Goal: Transaction & Acquisition: Purchase product/service

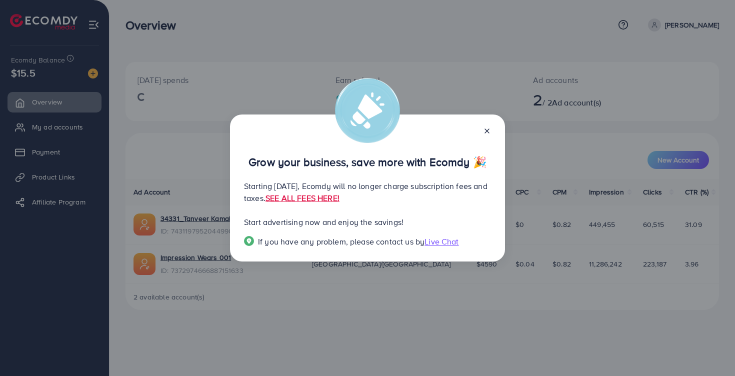
click at [488, 129] on line at bounding box center [487, 131] width 4 height 4
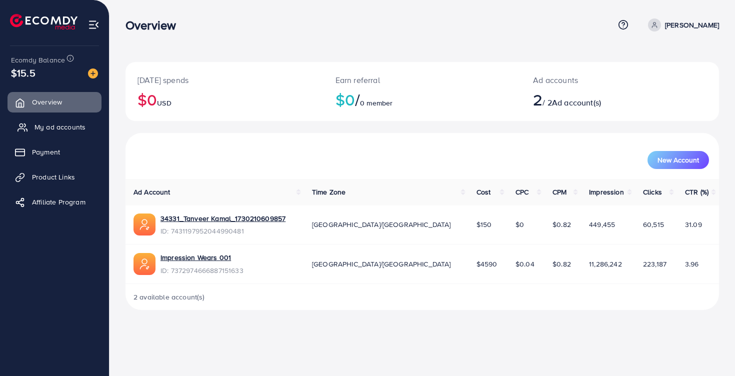
click at [54, 125] on span "My ad accounts" at bounding box center [60, 127] width 51 height 10
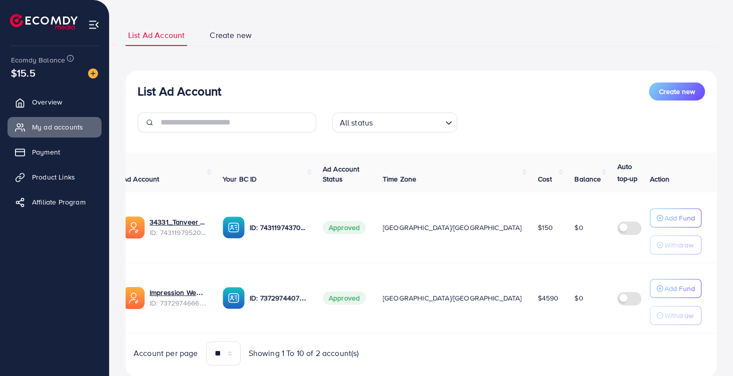
scroll to position [40, 0]
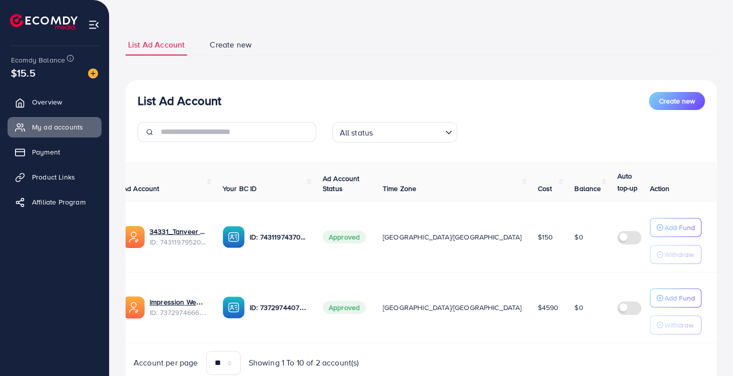
click at [453, 130] on icon "Search for option" at bounding box center [449, 133] width 10 height 10
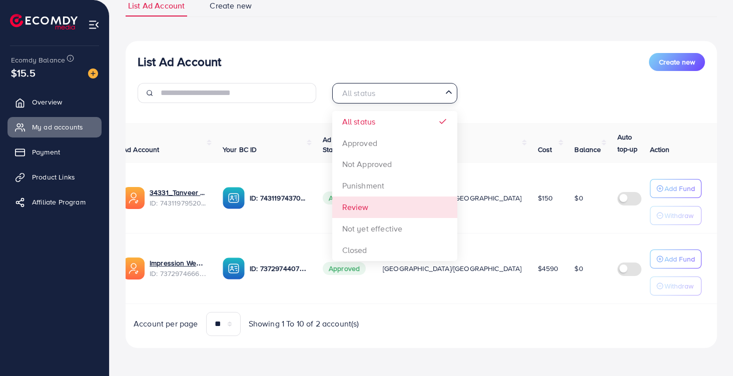
scroll to position [82, 0]
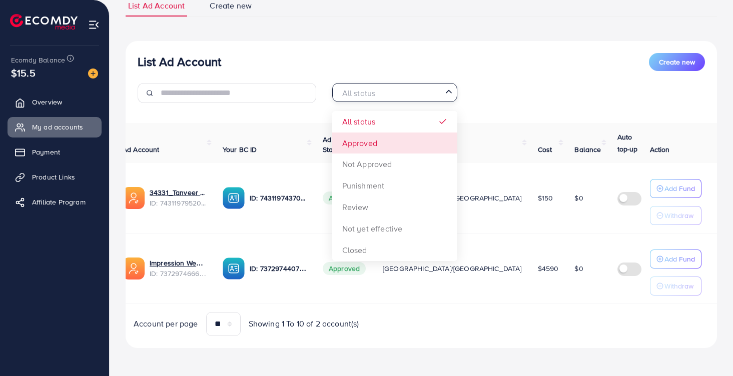
click at [394, 142] on div "List Ad Account Create new All status Loading... All status Approved Not Approv…" at bounding box center [421, 194] width 591 height 307
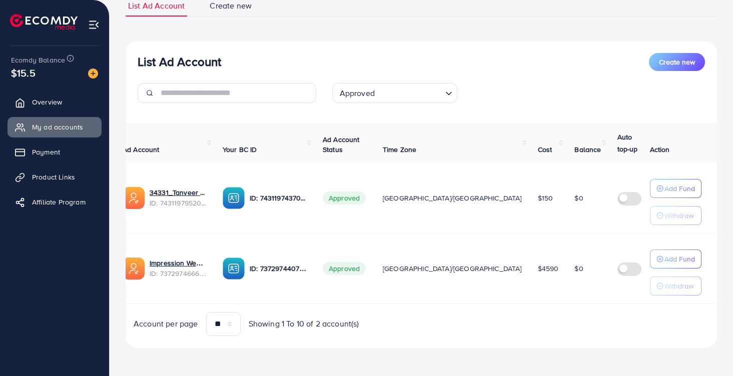
scroll to position [83, 0]
click at [176, 258] on link "Impression Wears 001" at bounding box center [178, 263] width 57 height 10
click at [91, 27] on img at bounding box center [94, 25] width 12 height 12
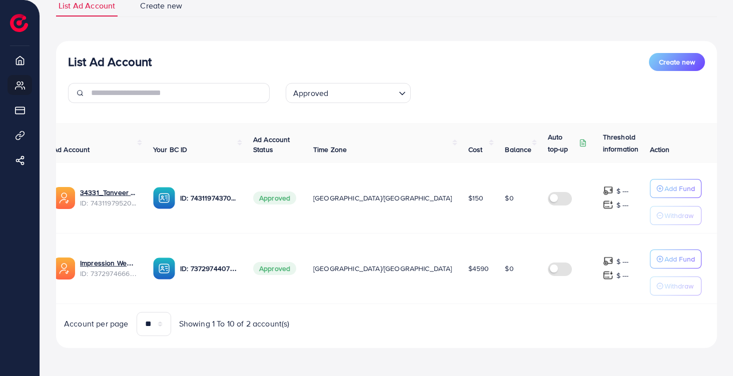
scroll to position [0, 0]
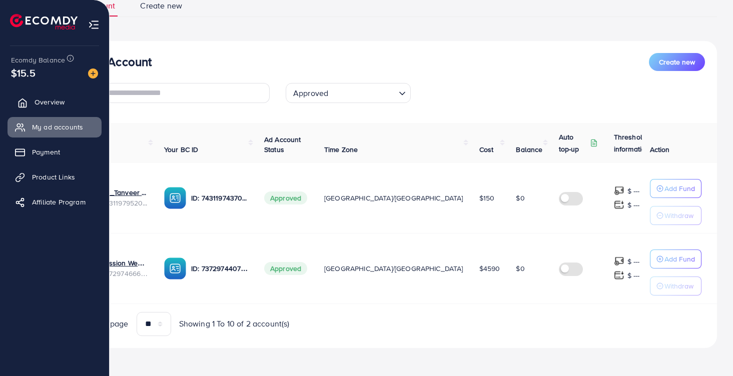
click at [47, 97] on link "Overview" at bounding box center [55, 102] width 94 height 20
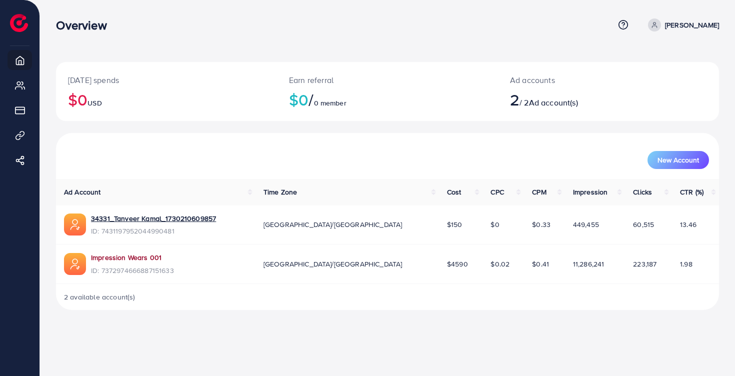
click at [151, 257] on link "Impression Wears 001" at bounding box center [126, 258] width 71 height 10
click at [122, 253] on link "Impression Wears 001" at bounding box center [126, 258] width 71 height 10
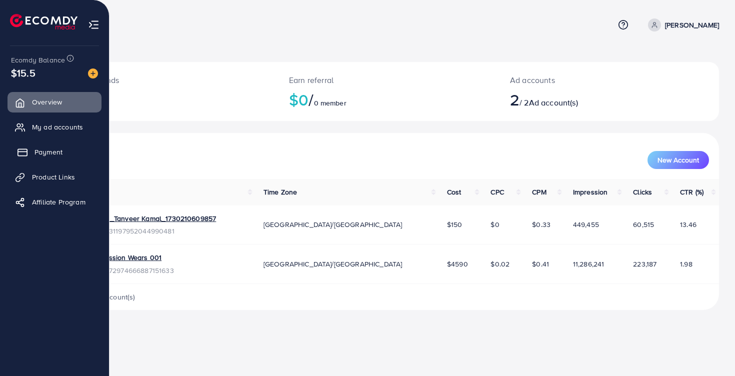
click at [42, 152] on span "Payment" at bounding box center [49, 152] width 28 height 10
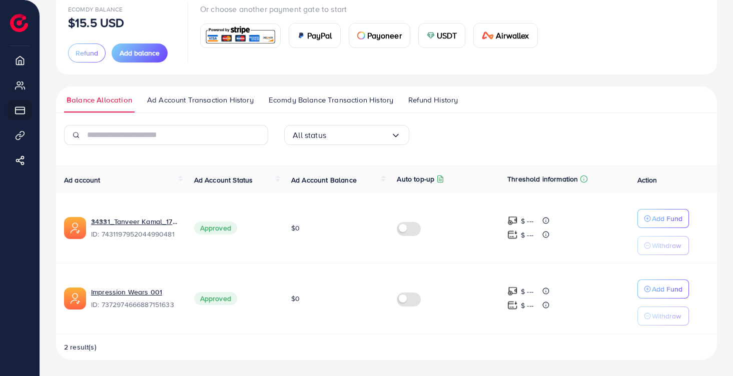
scroll to position [71, 0]
click at [237, 101] on span "Ad Account Transaction History" at bounding box center [200, 100] width 107 height 11
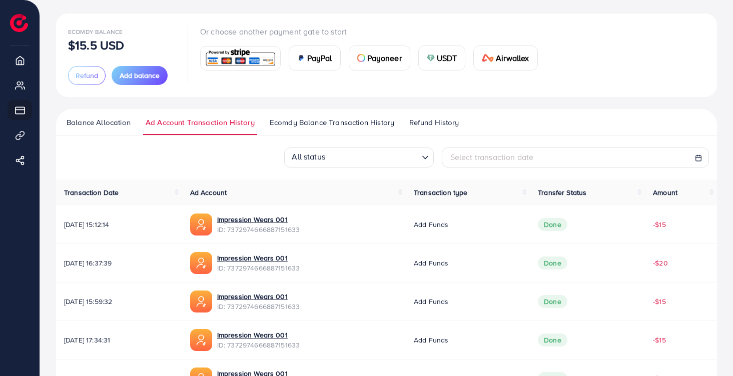
scroll to position [49, 0]
click at [421, 157] on icon "Search for option" at bounding box center [425, 157] width 10 height 10
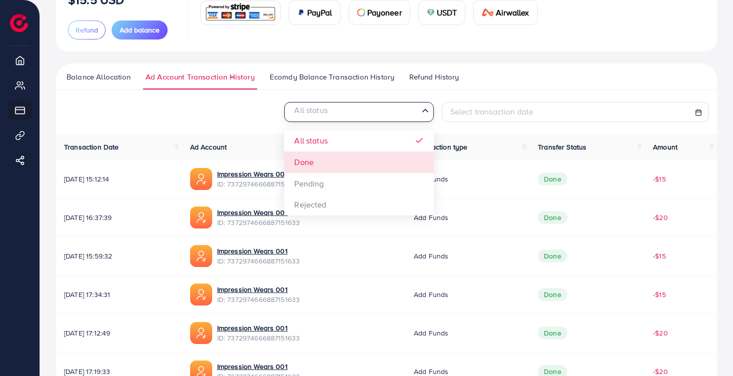
scroll to position [101, 0]
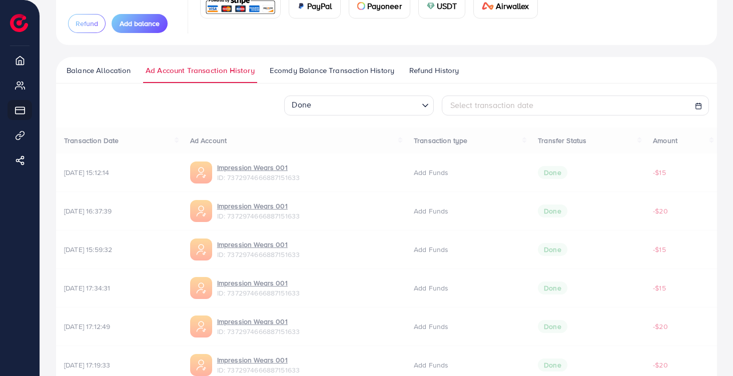
click at [344, 162] on div "Done Loading... All status Done Pending Rejected Select transaction date Transa…" at bounding box center [386, 335] width 661 height 478
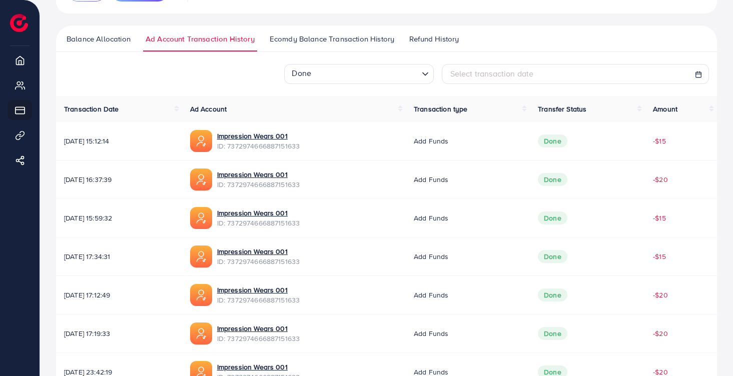
scroll to position [130, 0]
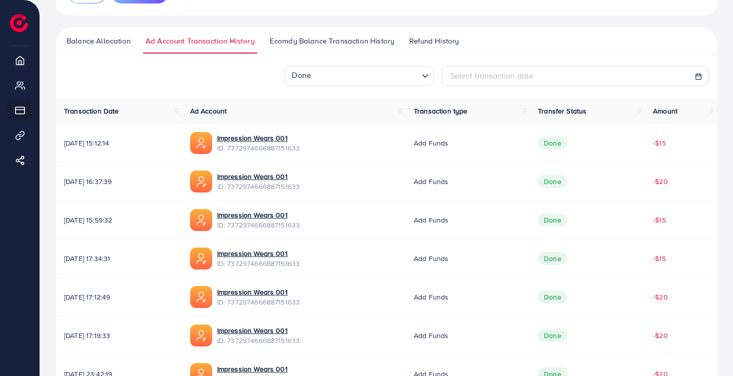
click at [371, 38] on span "Ecomdy Balance Transaction History" at bounding box center [332, 41] width 125 height 11
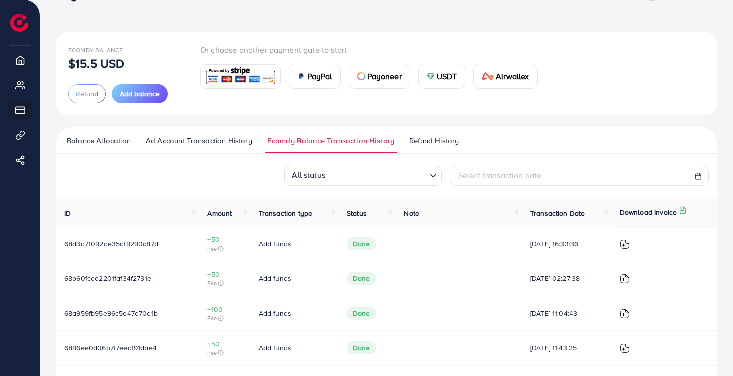
scroll to position [14, 0]
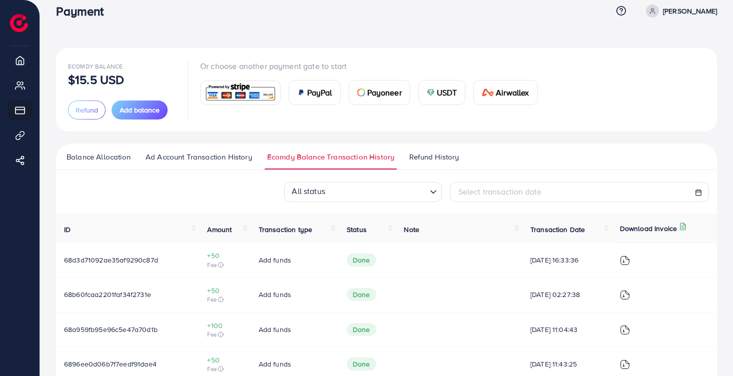
click at [242, 154] on span "Ad Account Transaction History" at bounding box center [199, 157] width 107 height 11
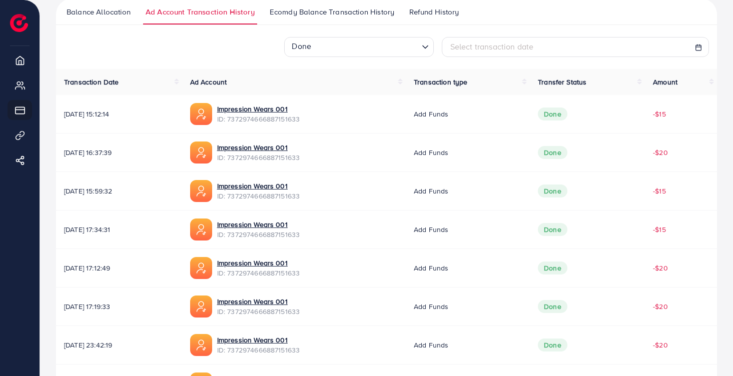
scroll to position [184, 0]
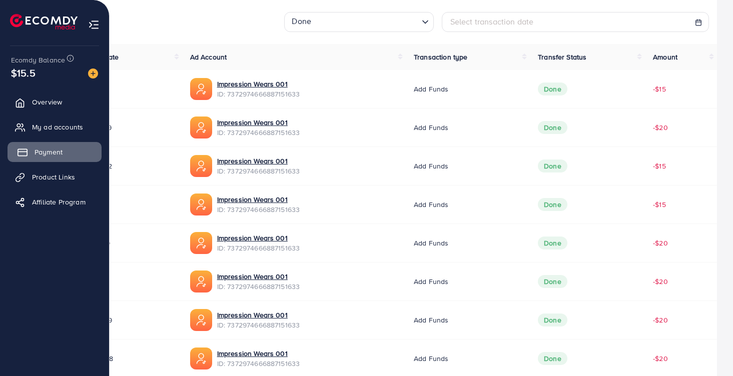
click at [70, 150] on link "Payment" at bounding box center [55, 152] width 94 height 20
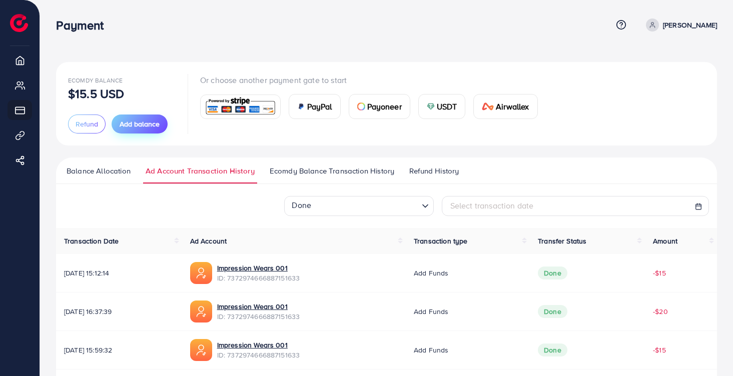
click at [135, 123] on span "Add balance" at bounding box center [140, 124] width 40 height 10
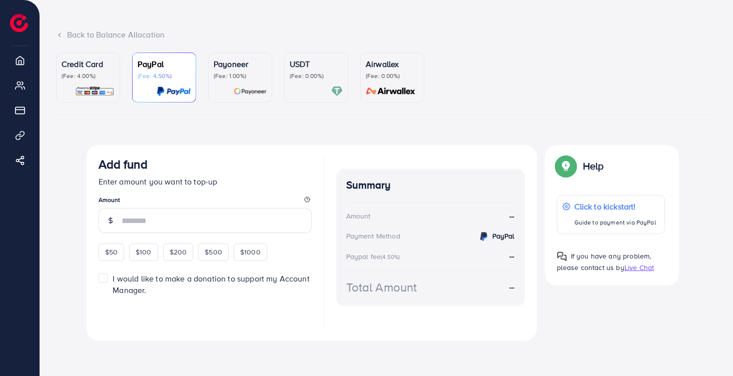
scroll to position [45, 0]
click at [144, 253] on span "$100" at bounding box center [144, 253] width 16 height 10
type input "***"
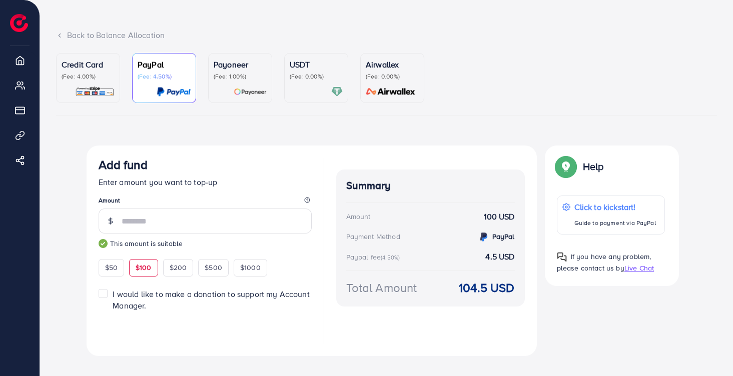
click at [77, 65] on p "Credit Card" at bounding box center [88, 65] width 53 height 12
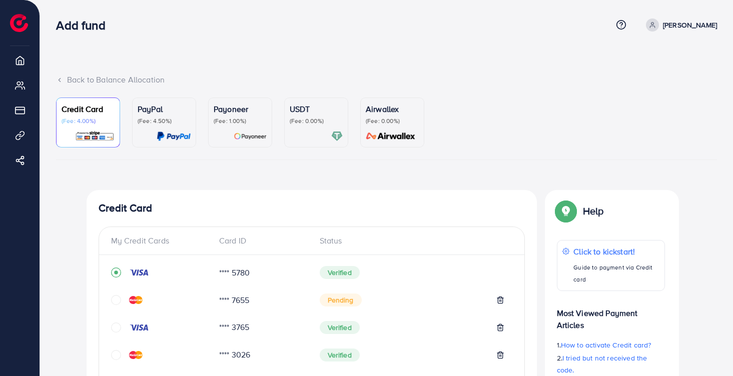
click at [102, 80] on div "Back to Balance Allocation" at bounding box center [386, 80] width 661 height 12
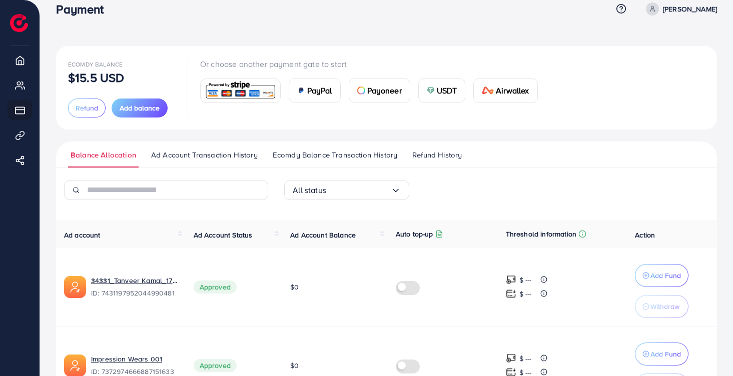
scroll to position [21, 0]
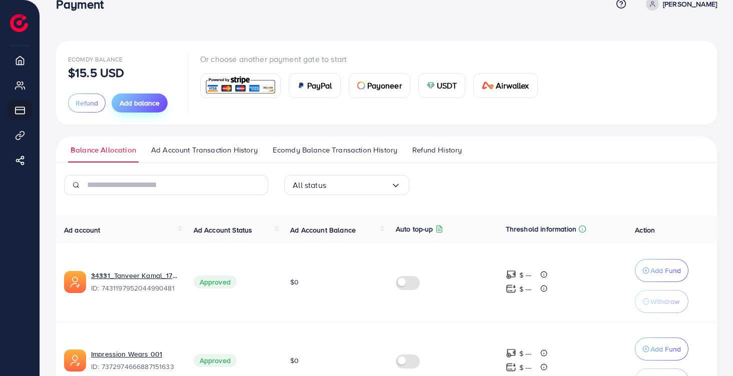
click at [157, 103] on span "Add balance" at bounding box center [140, 103] width 40 height 10
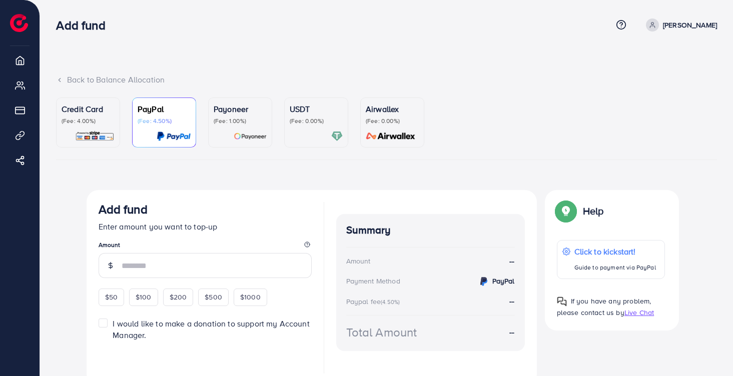
click at [106, 126] on div "Credit Card (Fee: 4.00%)" at bounding box center [88, 122] width 53 height 39
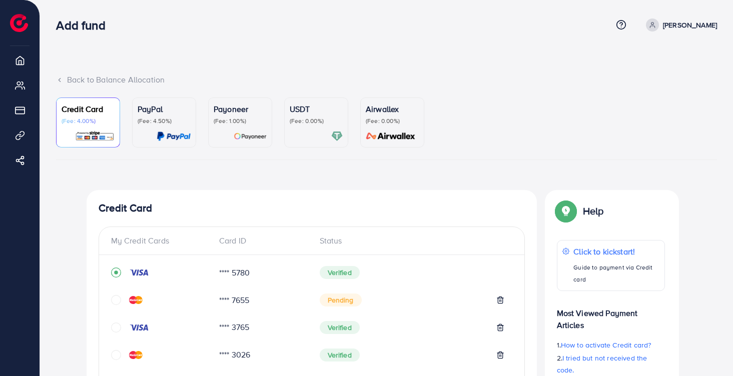
click at [147, 272] on img at bounding box center [139, 273] width 20 height 8
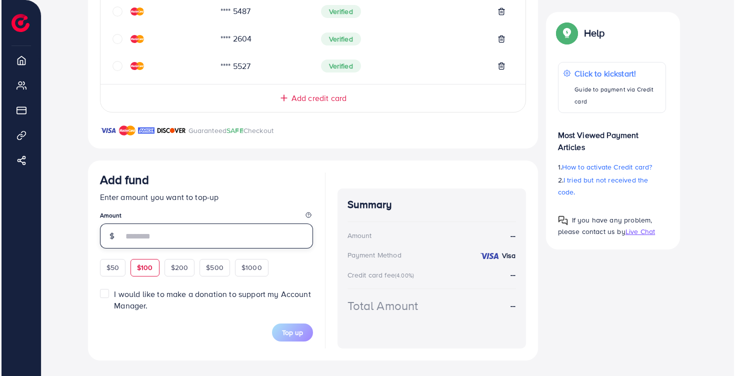
scroll to position [452, 0]
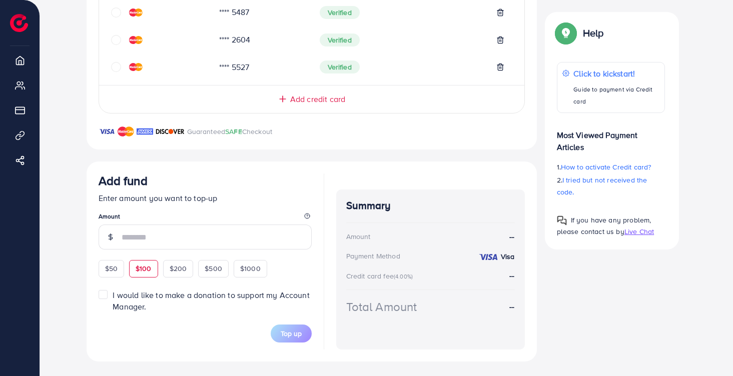
click at [144, 264] on div "Add fund Enter amount you want to top-up Amount $50 $100 $200 $500 $1000" at bounding box center [205, 226] width 213 height 104
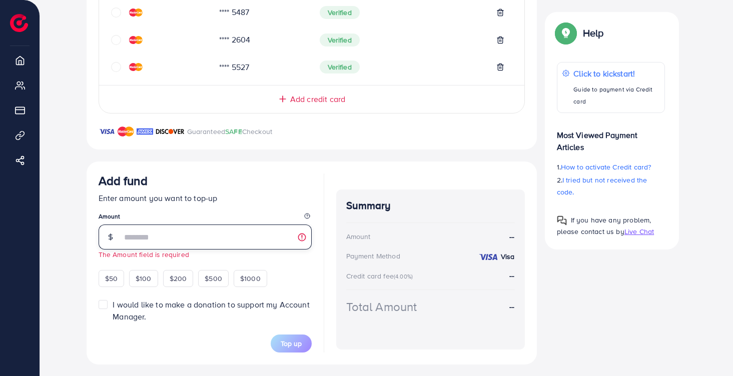
click at [154, 234] on input "number" at bounding box center [217, 237] width 190 height 25
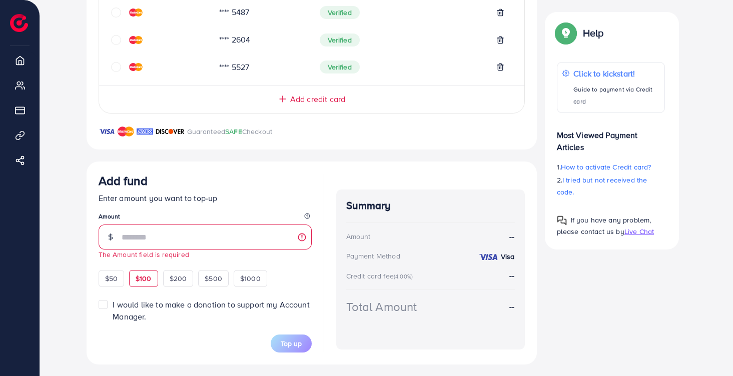
click at [150, 282] on div "$100" at bounding box center [143, 278] width 29 height 17
type input "***"
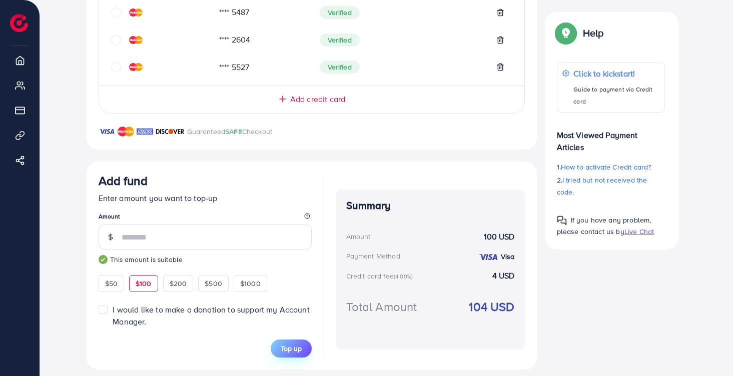
click at [301, 346] on span "Top up" at bounding box center [291, 349] width 21 height 10
